Goal: Task Accomplishment & Management: Manage account settings

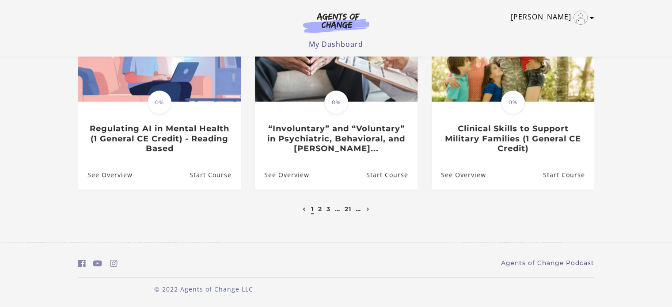
click at [568, 20] on link "[PERSON_NAME]" at bounding box center [550, 18] width 79 height 14
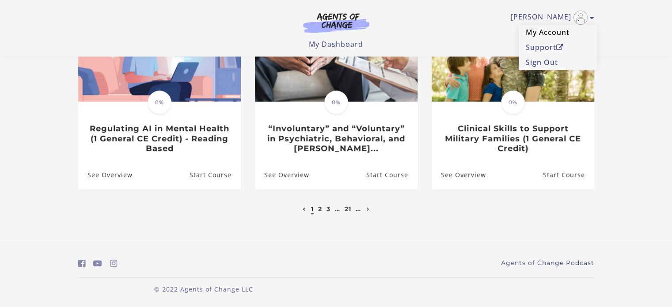
click at [535, 31] on link "My Account" at bounding box center [558, 32] width 78 height 15
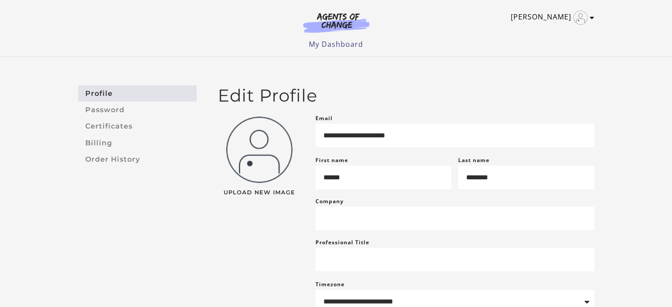
click at [559, 13] on link "[PERSON_NAME]" at bounding box center [550, 18] width 79 height 14
click at [554, 34] on link "My Account" at bounding box center [558, 32] width 78 height 15
click at [115, 156] on link "Order History" at bounding box center [137, 159] width 118 height 16
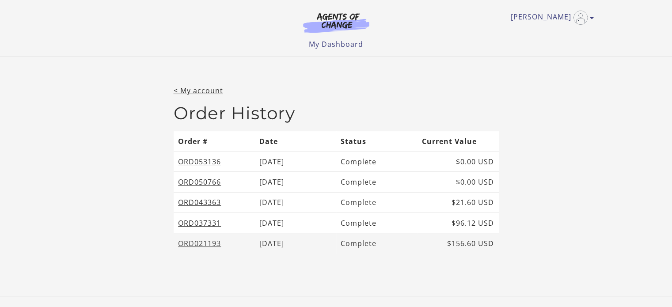
click at [188, 241] on link "ORD021193" at bounding box center [199, 244] width 43 height 10
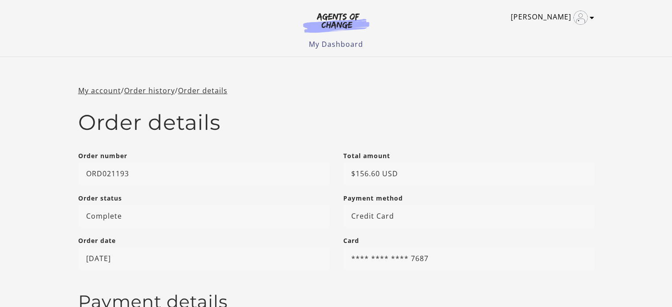
click at [555, 21] on link "[PERSON_NAME]" at bounding box center [550, 18] width 79 height 14
click at [552, 32] on link "My Account" at bounding box center [558, 32] width 78 height 15
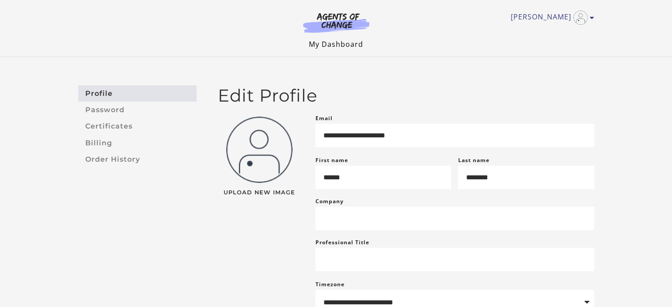
click at [349, 43] on link "My Dashboard" at bounding box center [336, 44] width 54 height 10
